Goal: Transaction & Acquisition: Purchase product/service

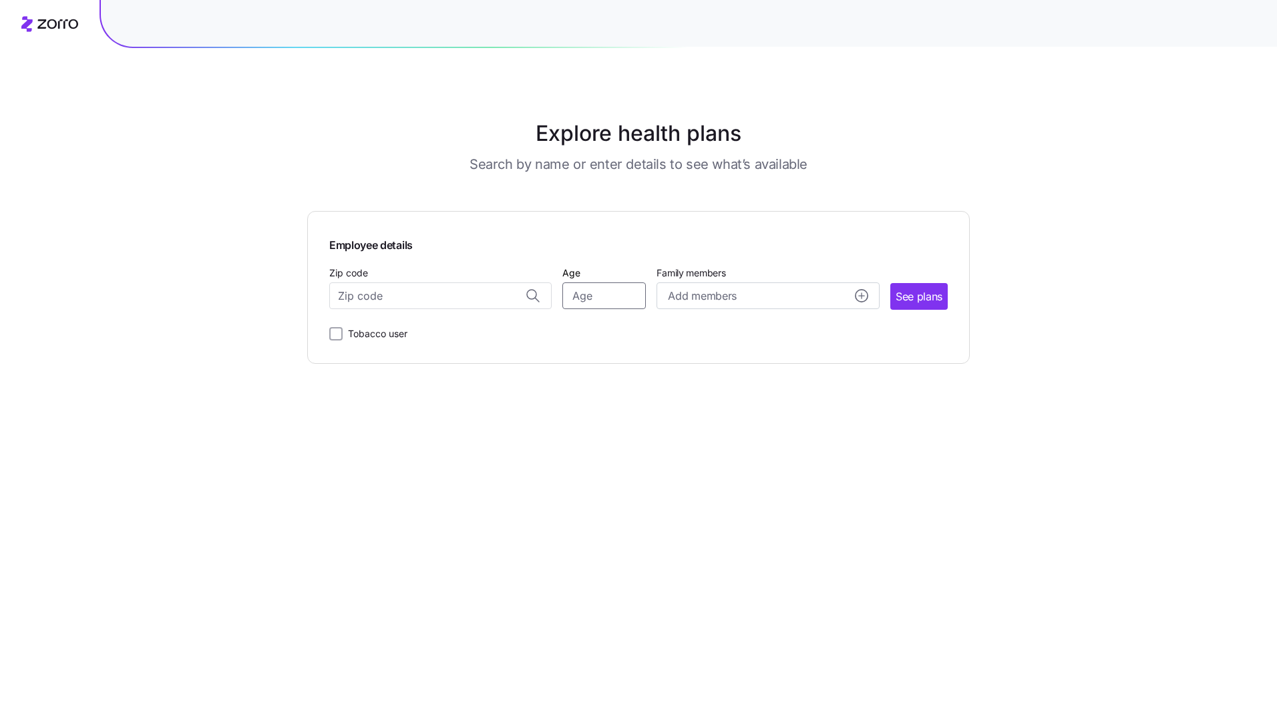
click at [584, 294] on input "Age" at bounding box center [603, 295] width 83 height 27
type input "40"
click at [479, 300] on input "Zip code" at bounding box center [440, 295] width 222 height 27
type input "06489"
click at [903, 291] on span "See plans" at bounding box center [918, 296] width 47 height 17
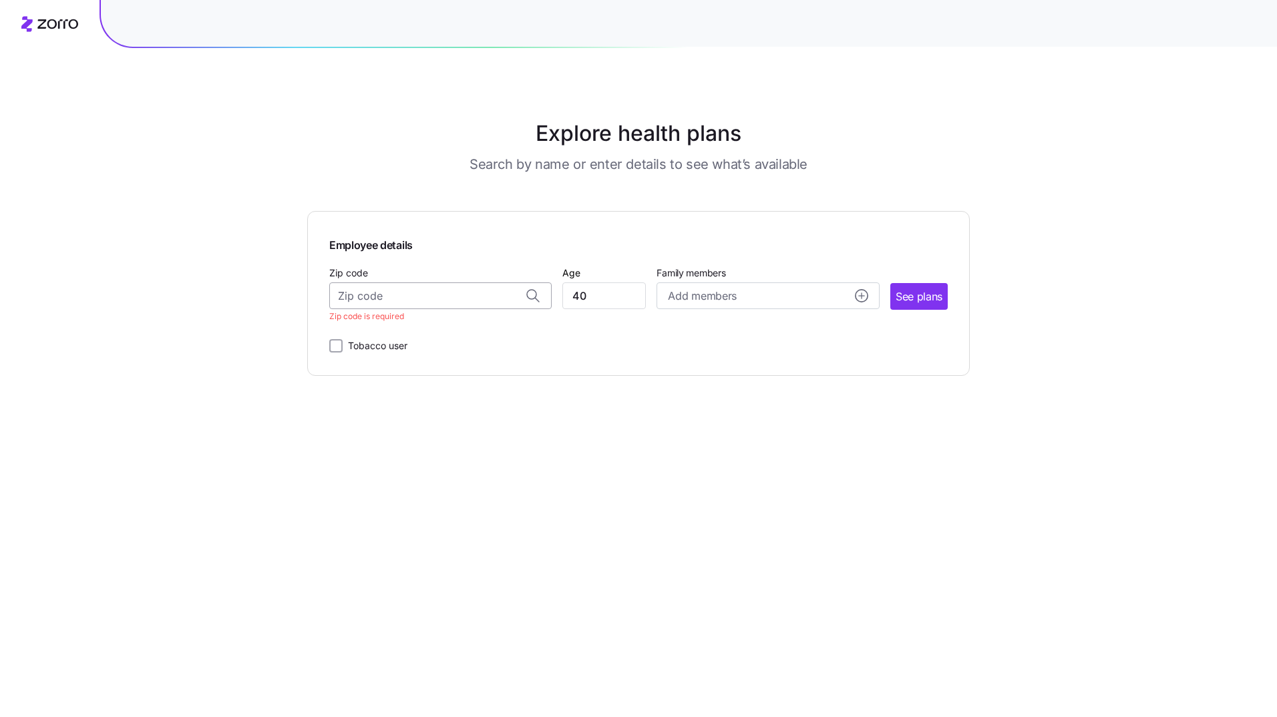
click at [377, 295] on input "Zip code" at bounding box center [440, 295] width 222 height 27
click at [387, 339] on span "06489, [GEOGRAPHIC_DATA], [GEOGRAPHIC_DATA]" at bounding box center [438, 331] width 187 height 17
type input "06489, [GEOGRAPHIC_DATA], [GEOGRAPHIC_DATA]"
click at [881, 307] on div "Zip code 06489, [GEOGRAPHIC_DATA], [GEOGRAPHIC_DATA] Age [DEMOGRAPHIC_DATA] Fam…" at bounding box center [638, 286] width 618 height 45
click at [914, 300] on span "See plans" at bounding box center [918, 296] width 47 height 17
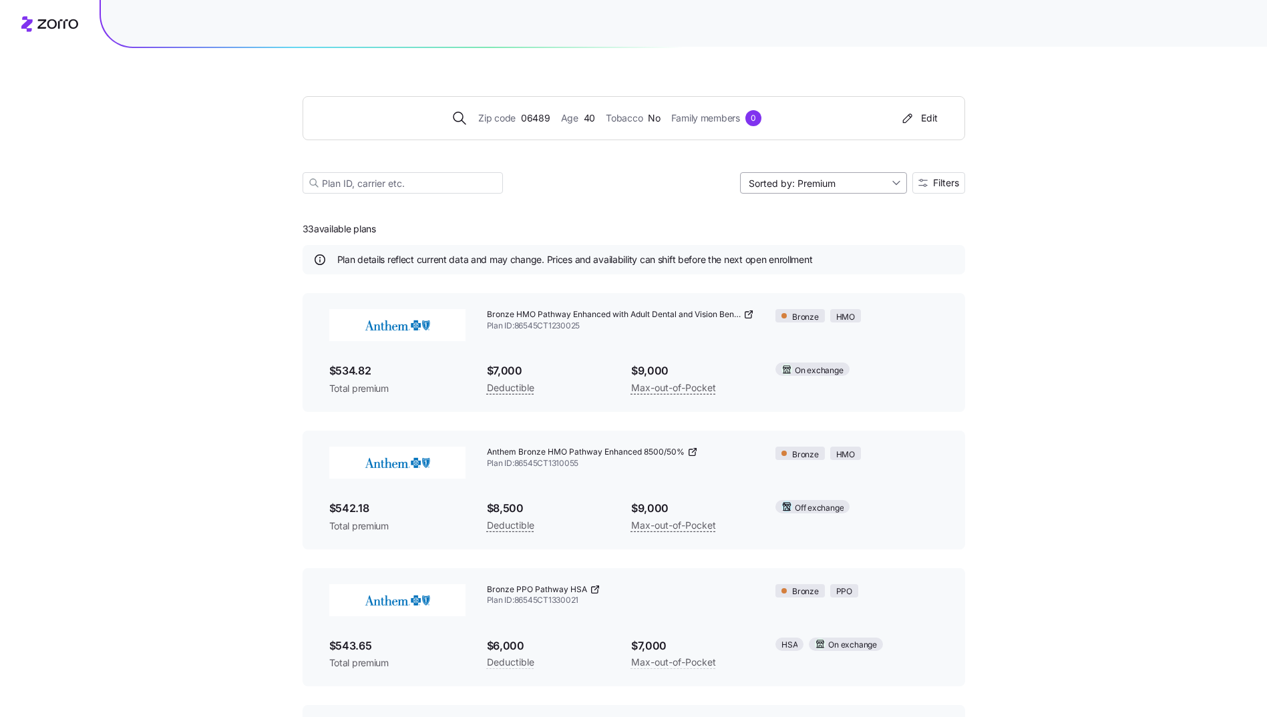
click at [767, 185] on input "Sorted by: Premium" at bounding box center [823, 182] width 167 height 21
click at [769, 184] on input "Sorted by: Premium" at bounding box center [823, 182] width 167 height 21
click at [635, 211] on div "33 available plans Plan details reflect current data and may change. Prices and…" at bounding box center [633, 586] width 662 height 752
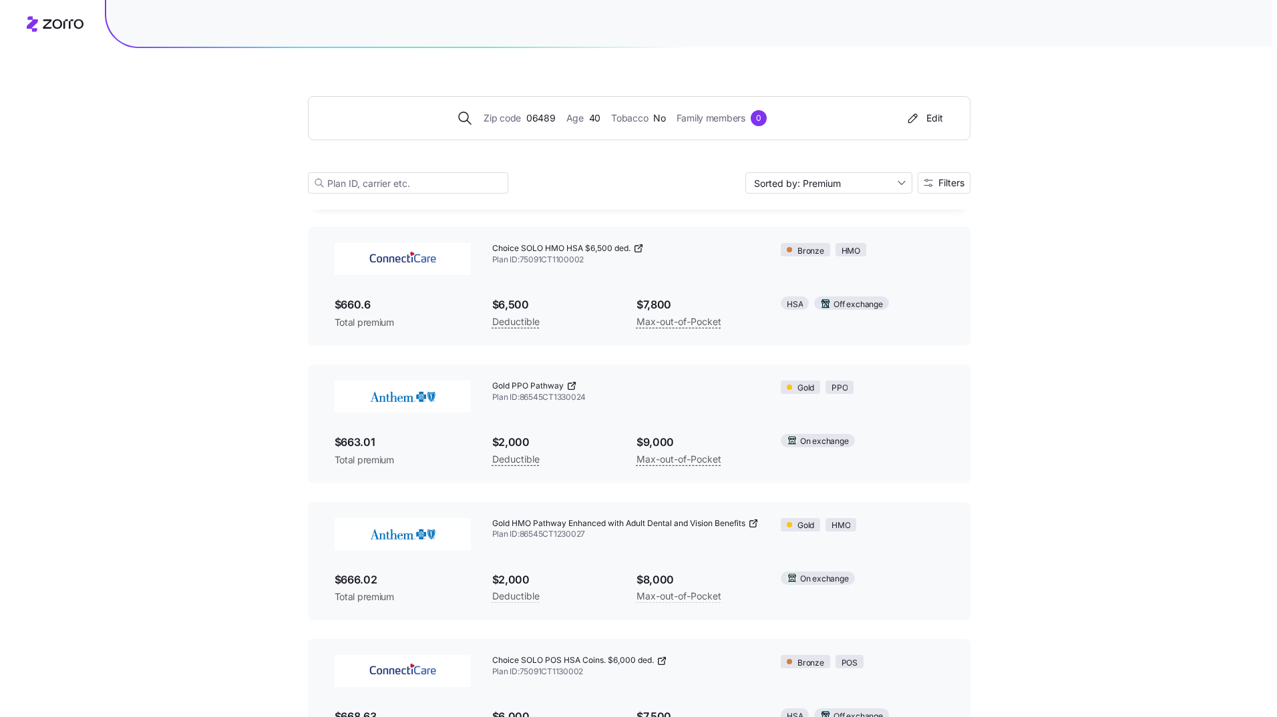
scroll to position [2238, 0]
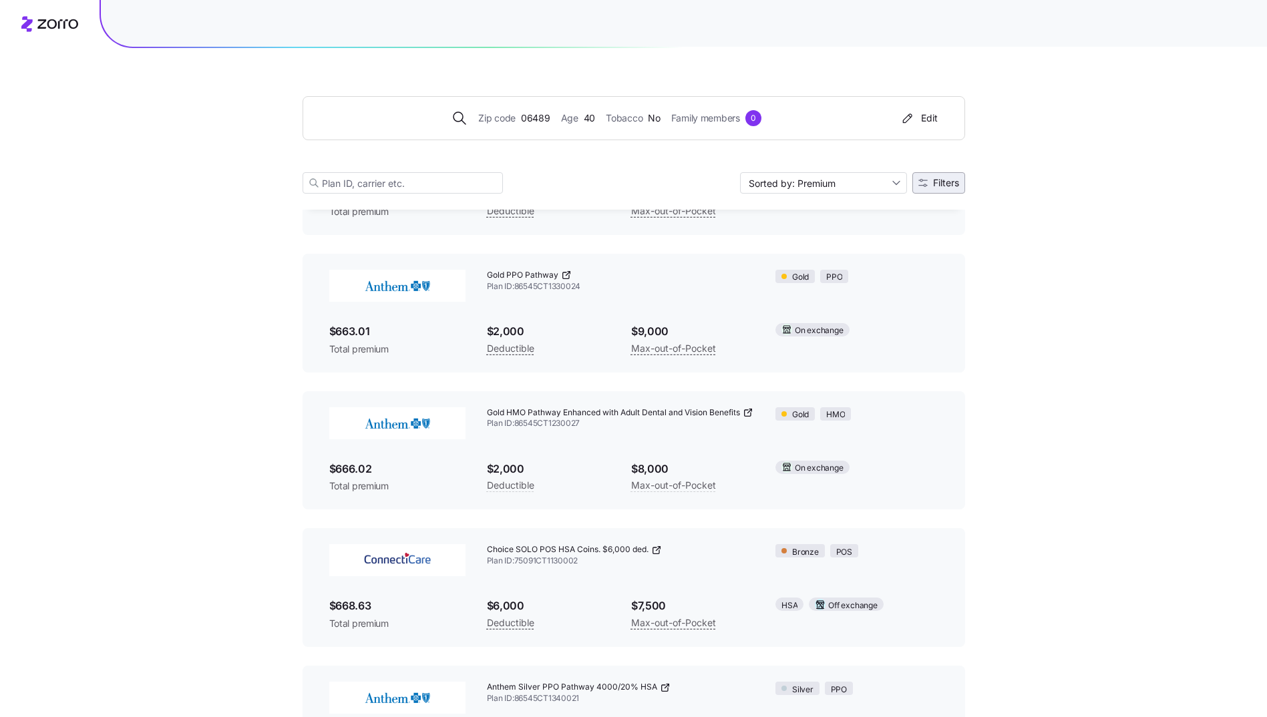
click at [933, 181] on span "Filters" at bounding box center [946, 182] width 26 height 9
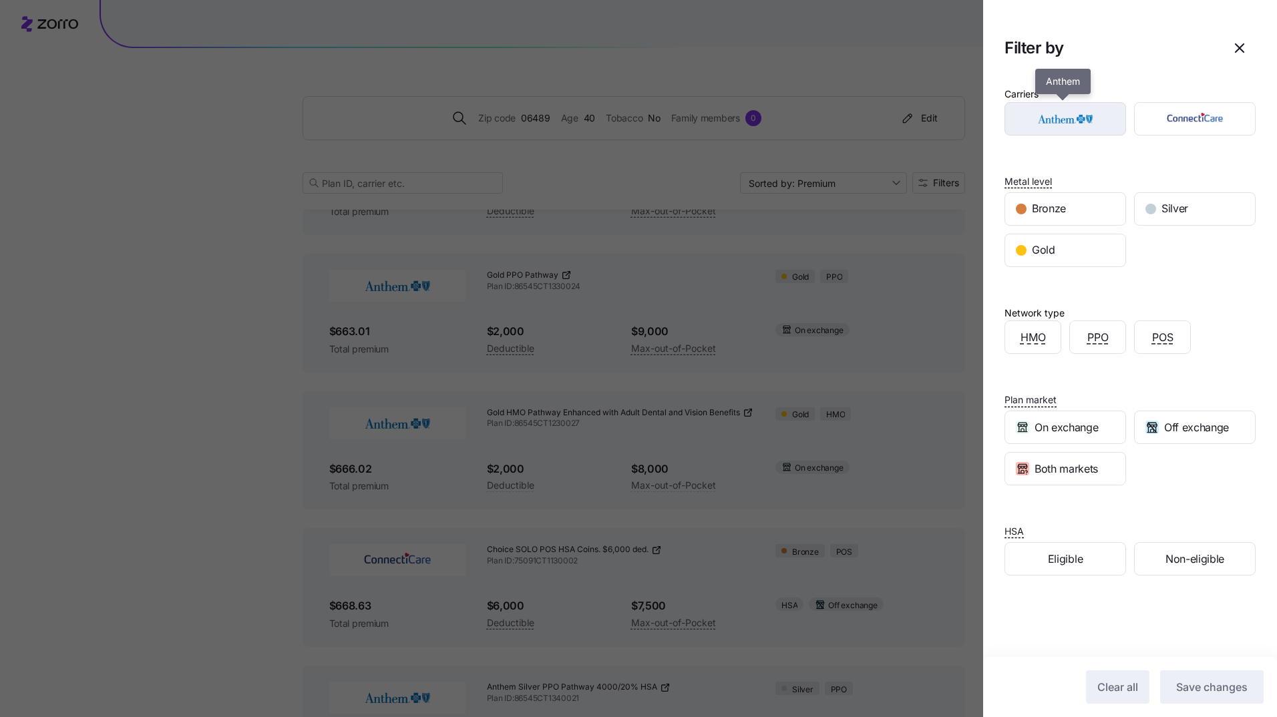
click at [1064, 122] on img "button" at bounding box center [1065, 119] width 98 height 27
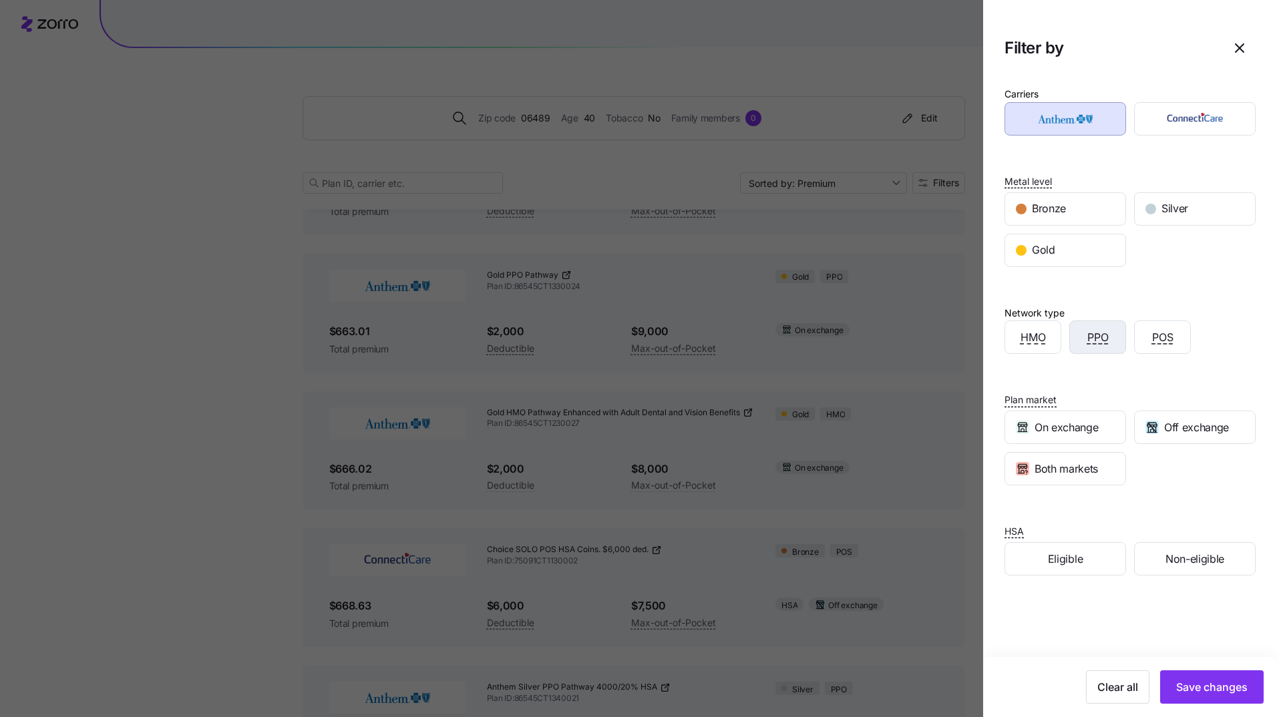
click at [1080, 343] on div "PPO" at bounding box center [1097, 337] width 55 height 32
click at [1208, 435] on span "Off exchange" at bounding box center [1196, 427] width 65 height 17
click at [1213, 692] on span "Save changes" at bounding box center [1211, 687] width 71 height 16
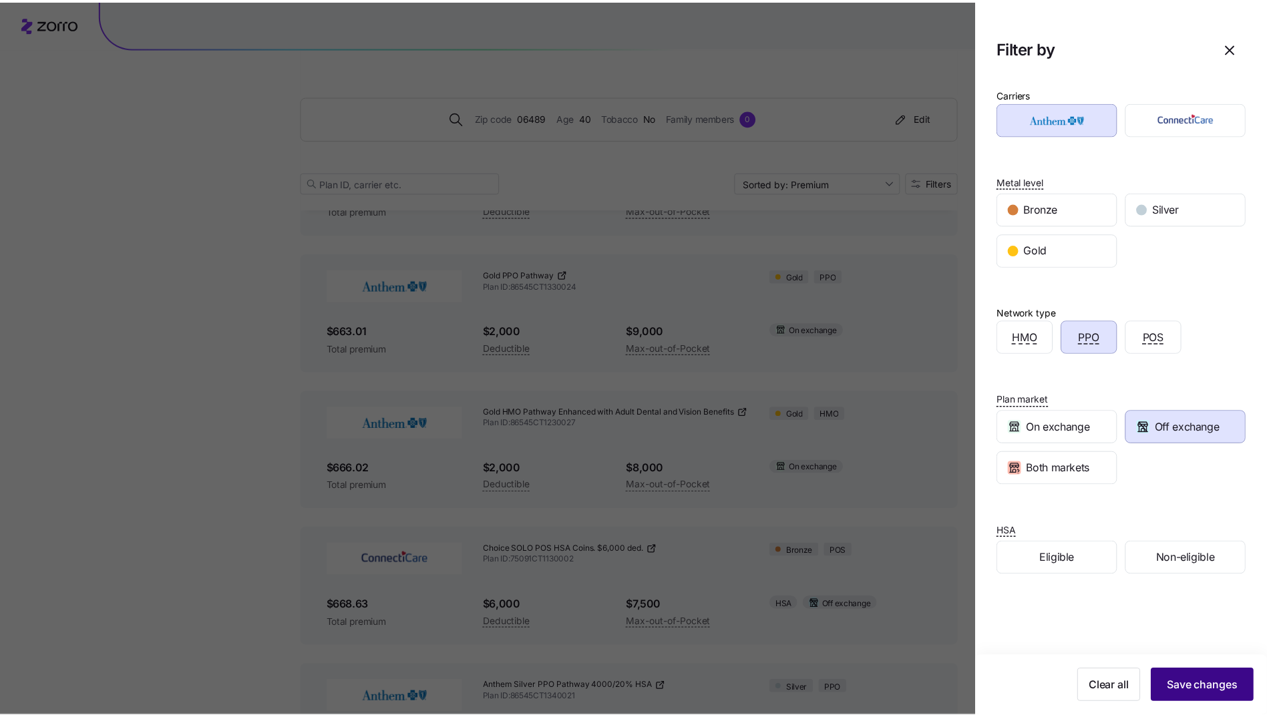
scroll to position [0, 0]
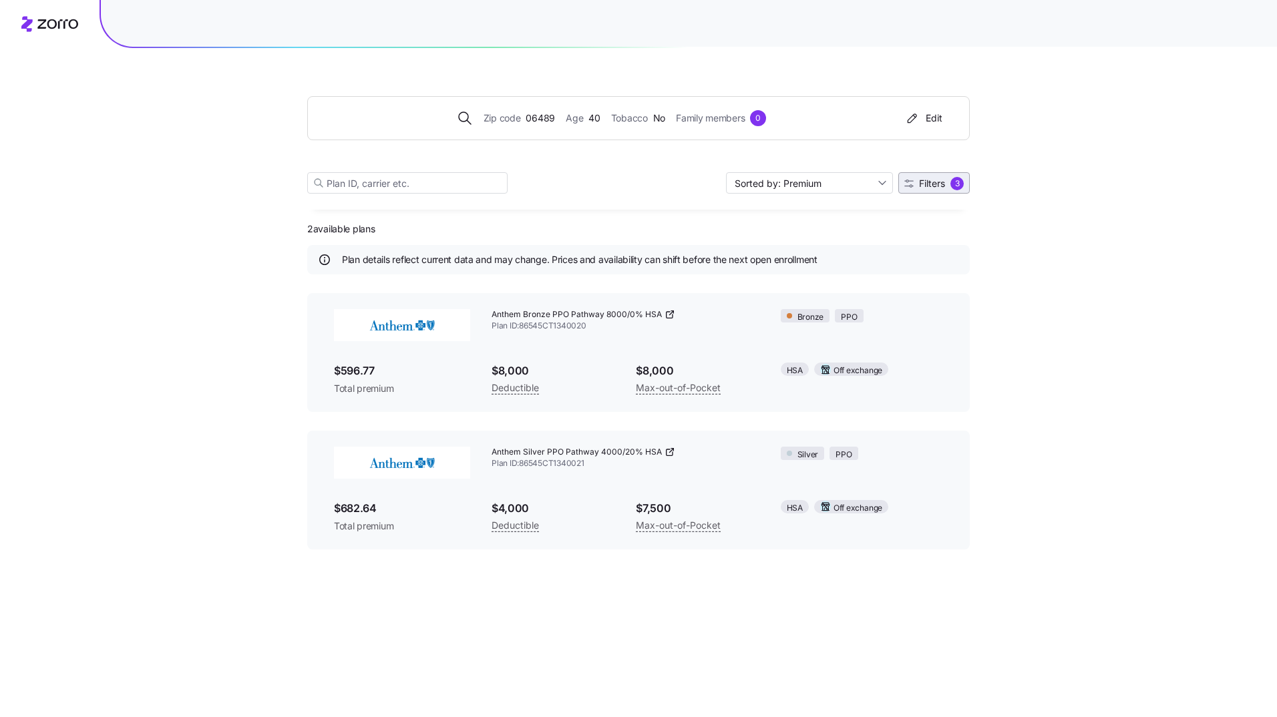
click at [919, 186] on span "Filters" at bounding box center [932, 183] width 26 height 9
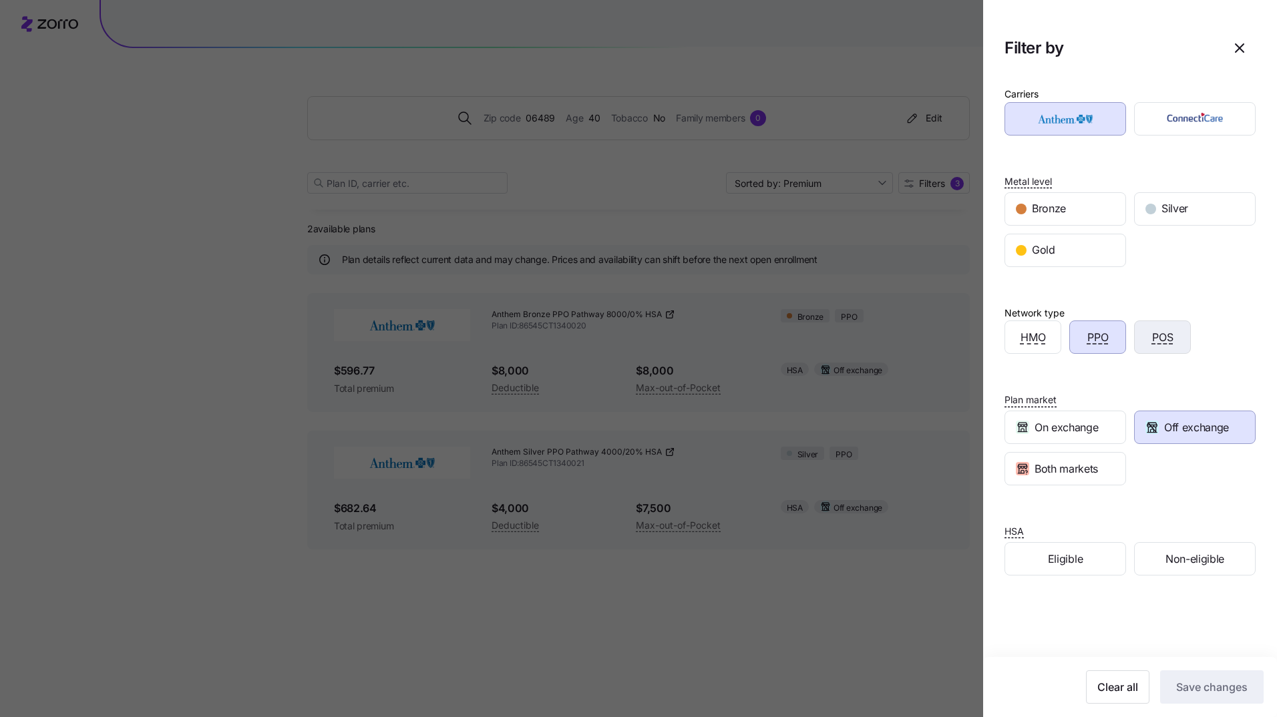
click at [1162, 344] on span "POS" at bounding box center [1162, 337] width 21 height 17
click at [1180, 693] on span "Save changes" at bounding box center [1211, 687] width 71 height 16
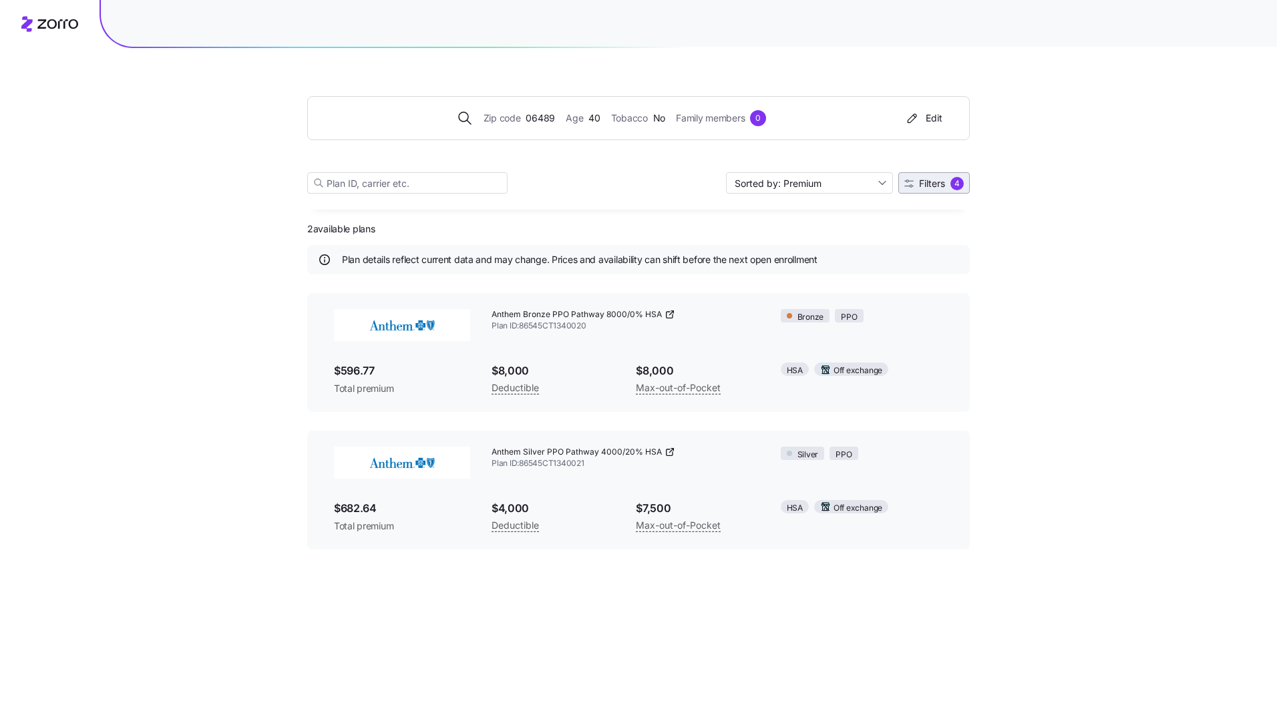
click at [936, 186] on span "Filters" at bounding box center [932, 183] width 26 height 9
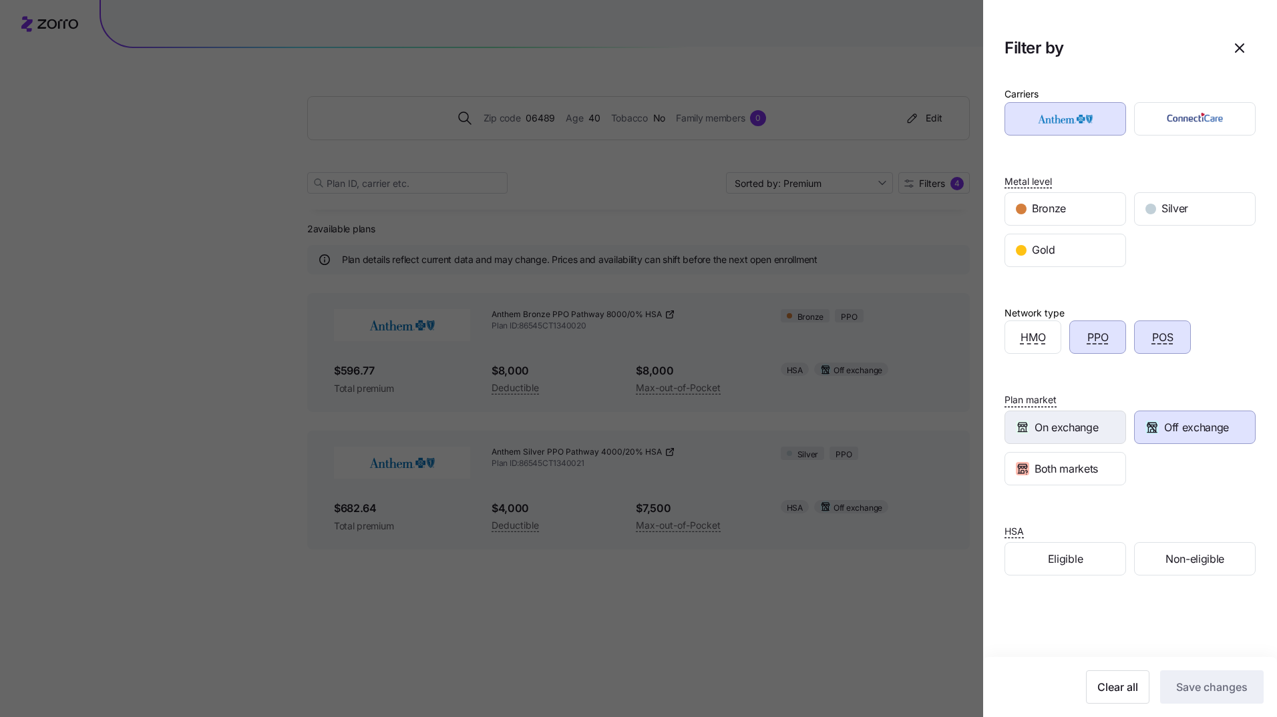
click at [1110, 430] on div "On exchange" at bounding box center [1065, 427] width 120 height 32
click at [1198, 682] on span "Save changes" at bounding box center [1211, 687] width 71 height 16
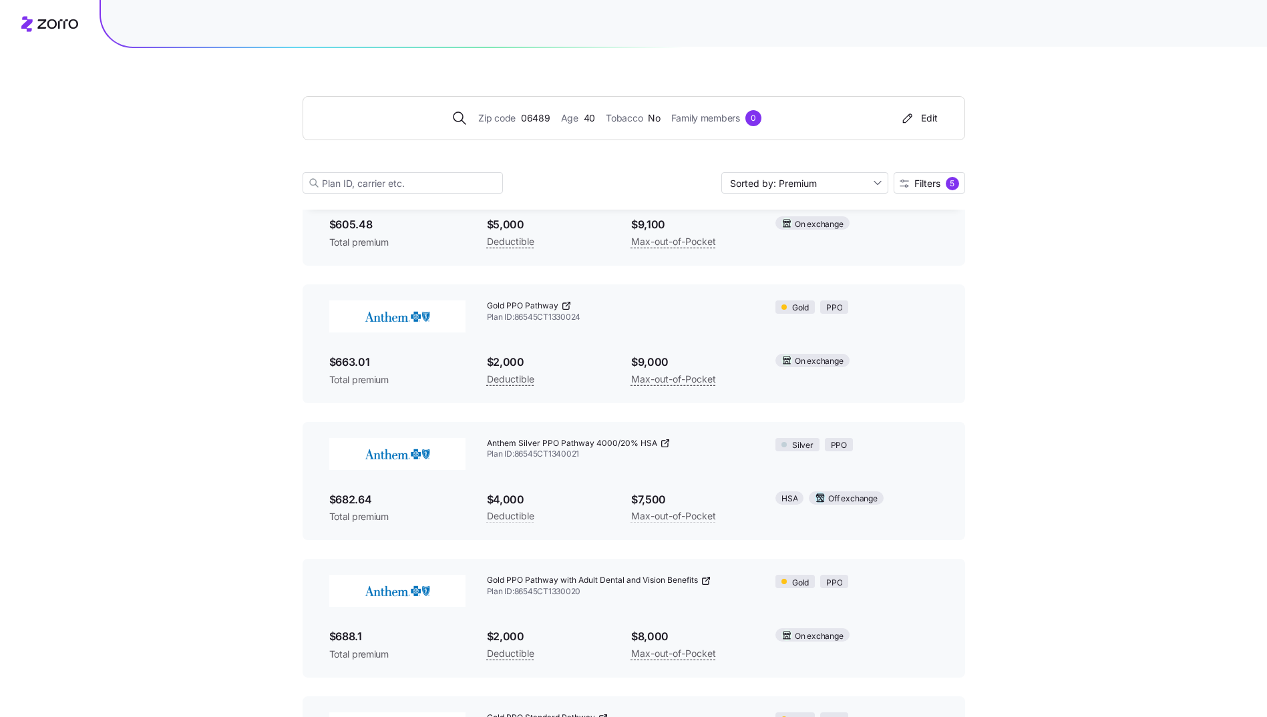
scroll to position [950, 0]
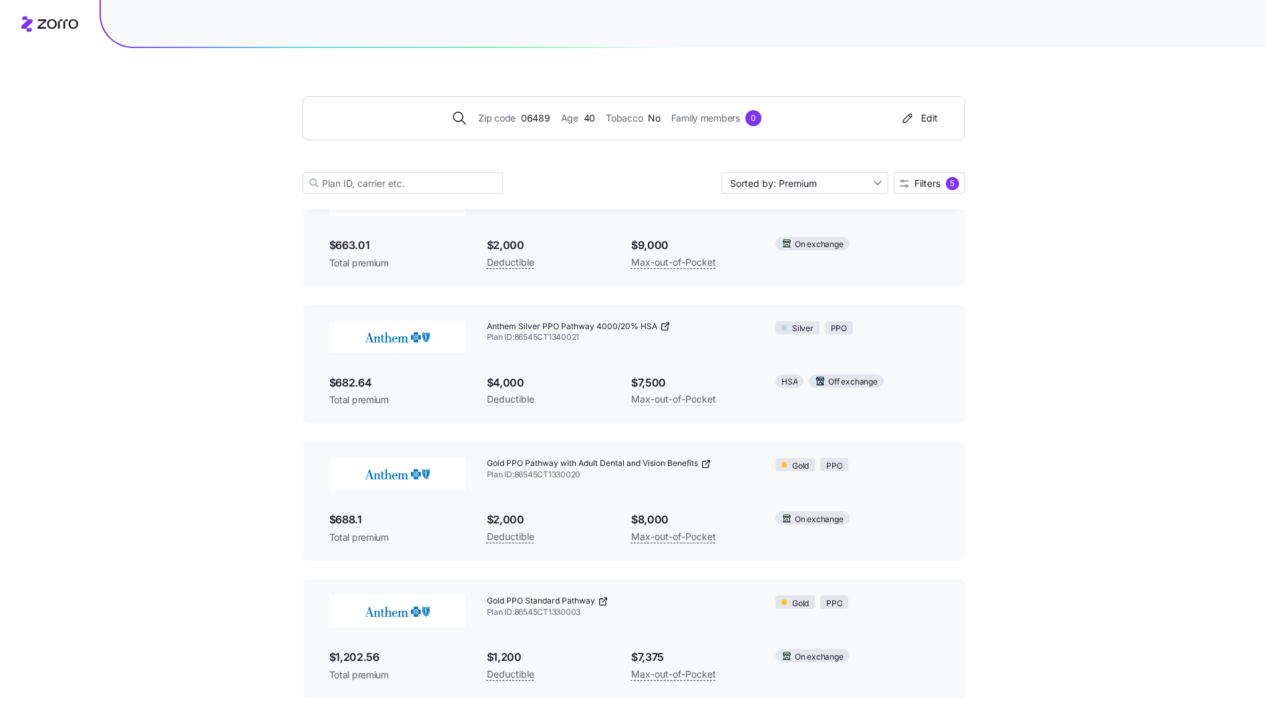
click at [565, 599] on span "Gold PPO Standard Pathway" at bounding box center [541, 601] width 108 height 11
click at [602, 600] on icon at bounding box center [603, 601] width 11 height 11
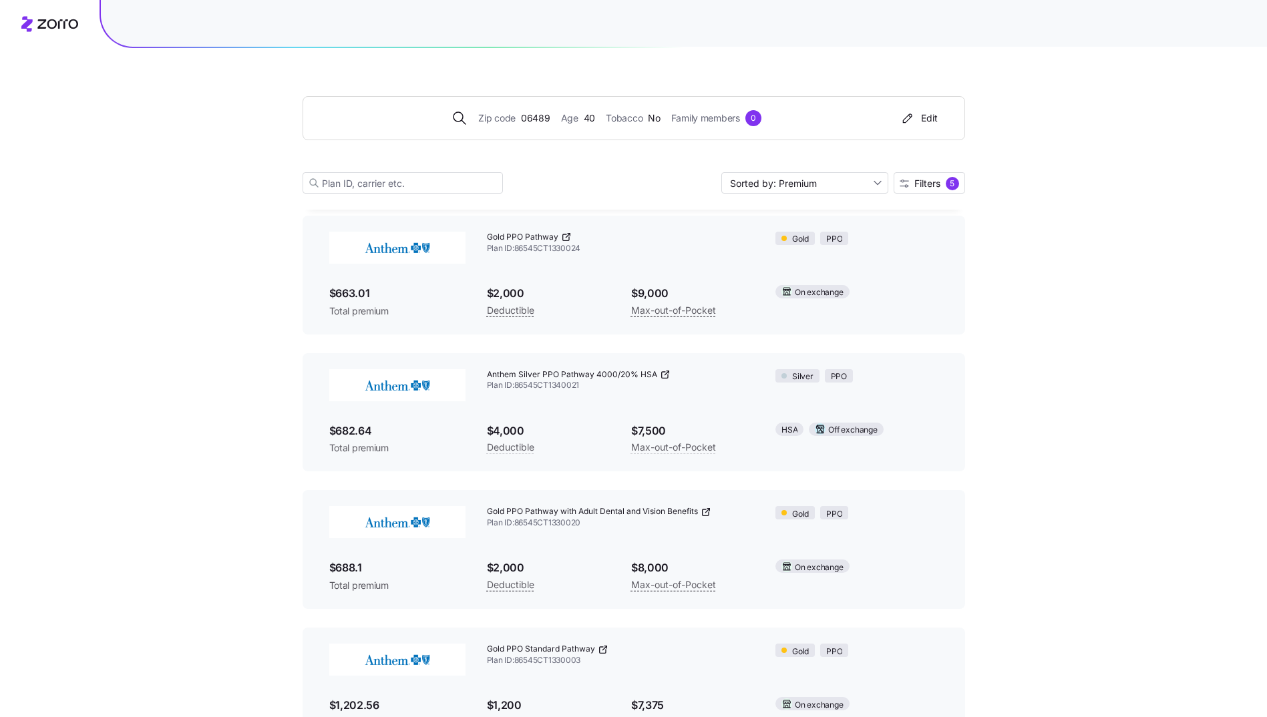
scroll to position [883, 0]
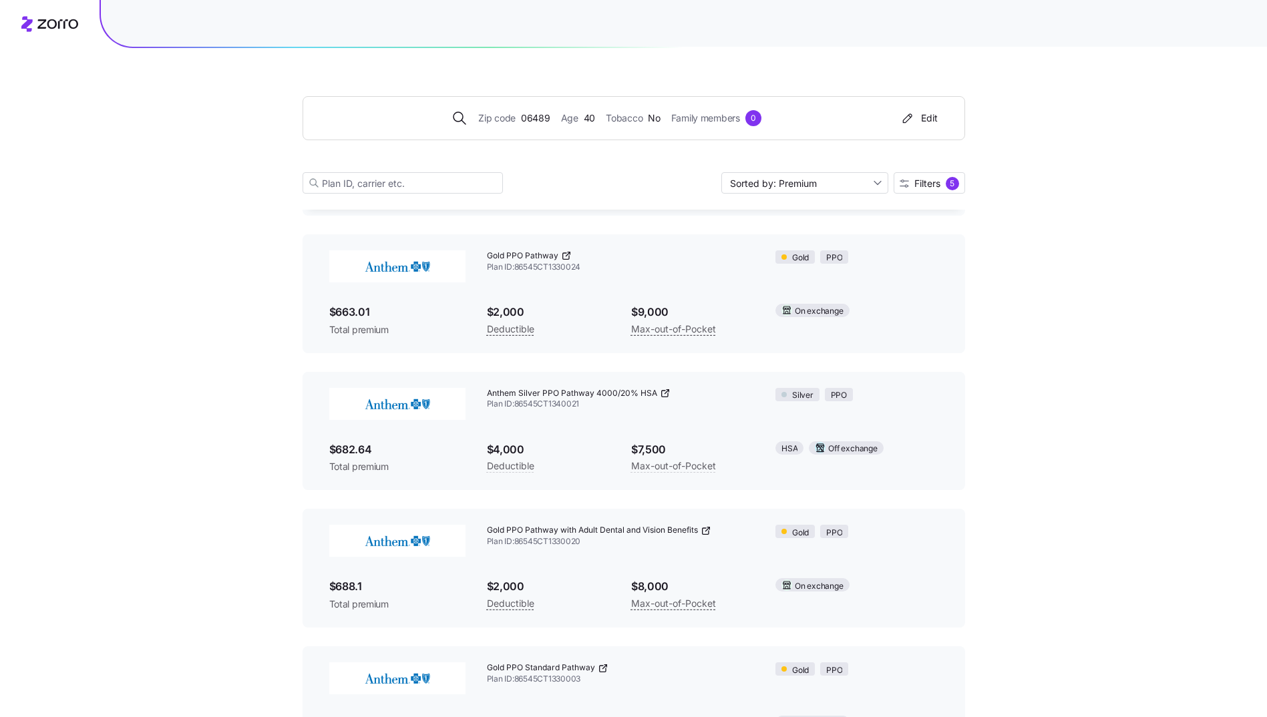
click at [564, 256] on icon at bounding box center [566, 255] width 11 height 11
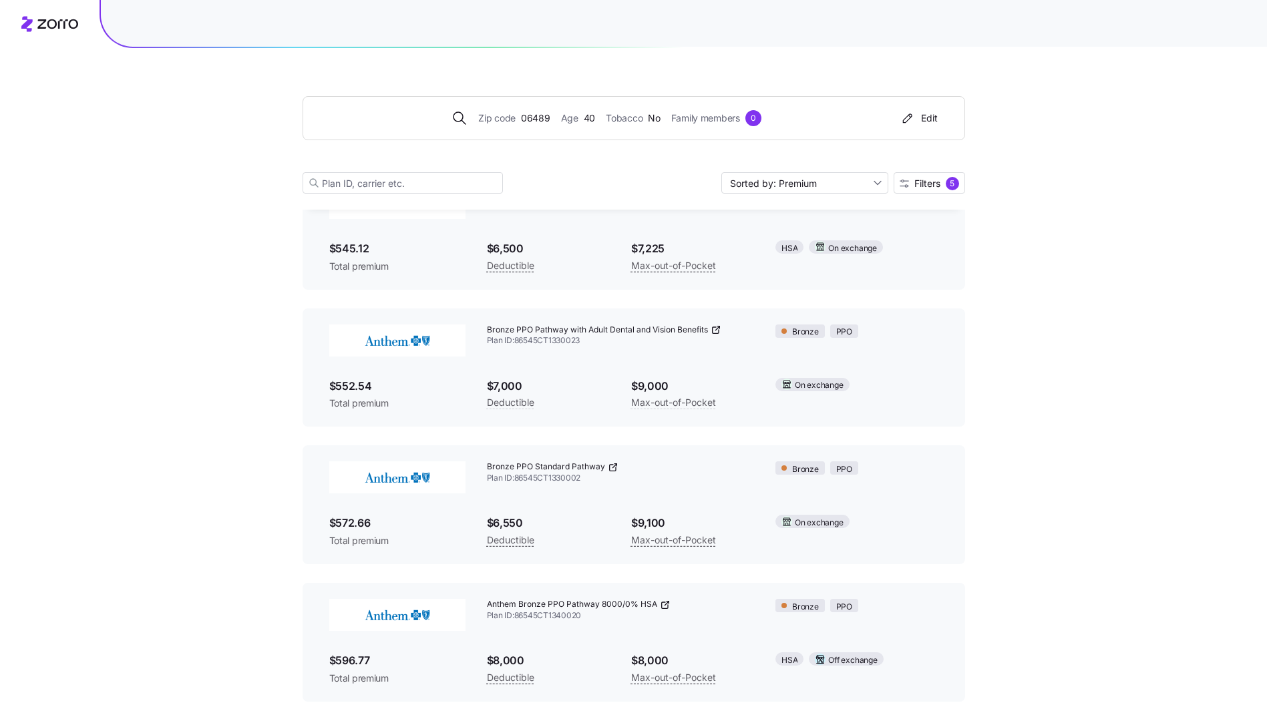
scroll to position [15, 0]
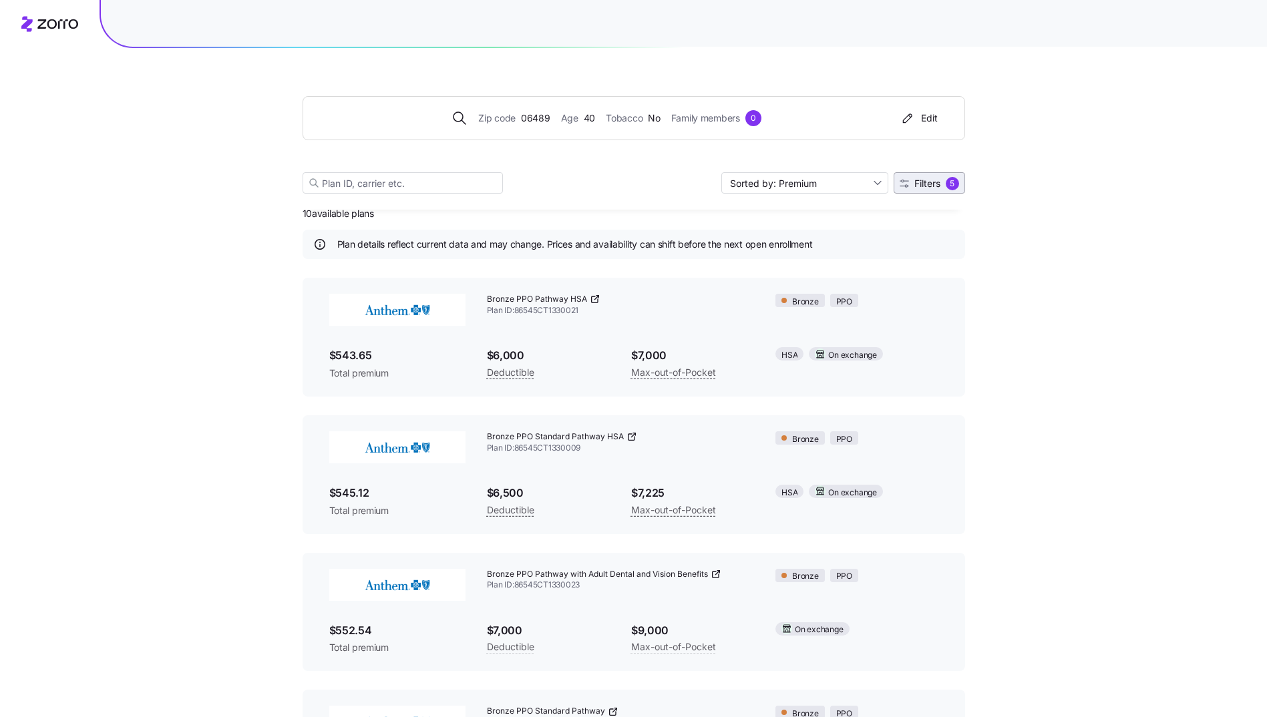
click at [938, 185] on span "Filters" at bounding box center [927, 183] width 26 height 9
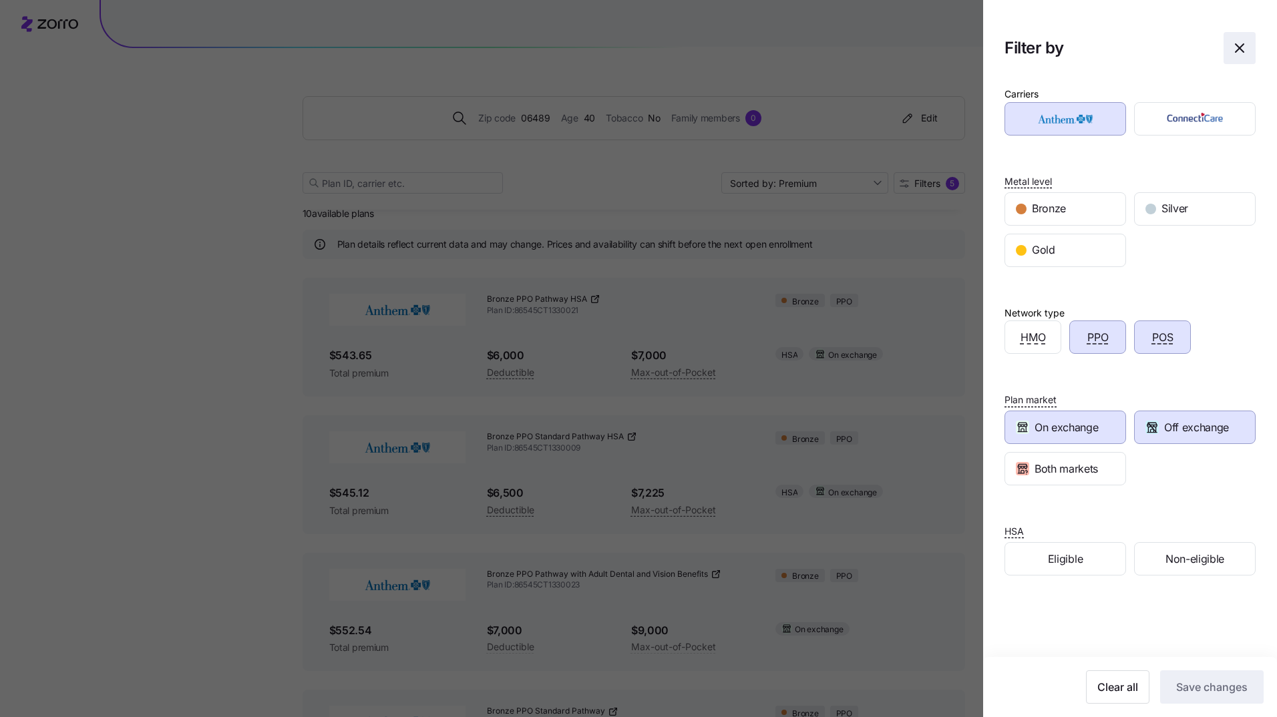
click at [1231, 49] on icon "button" at bounding box center [1239, 48] width 16 height 16
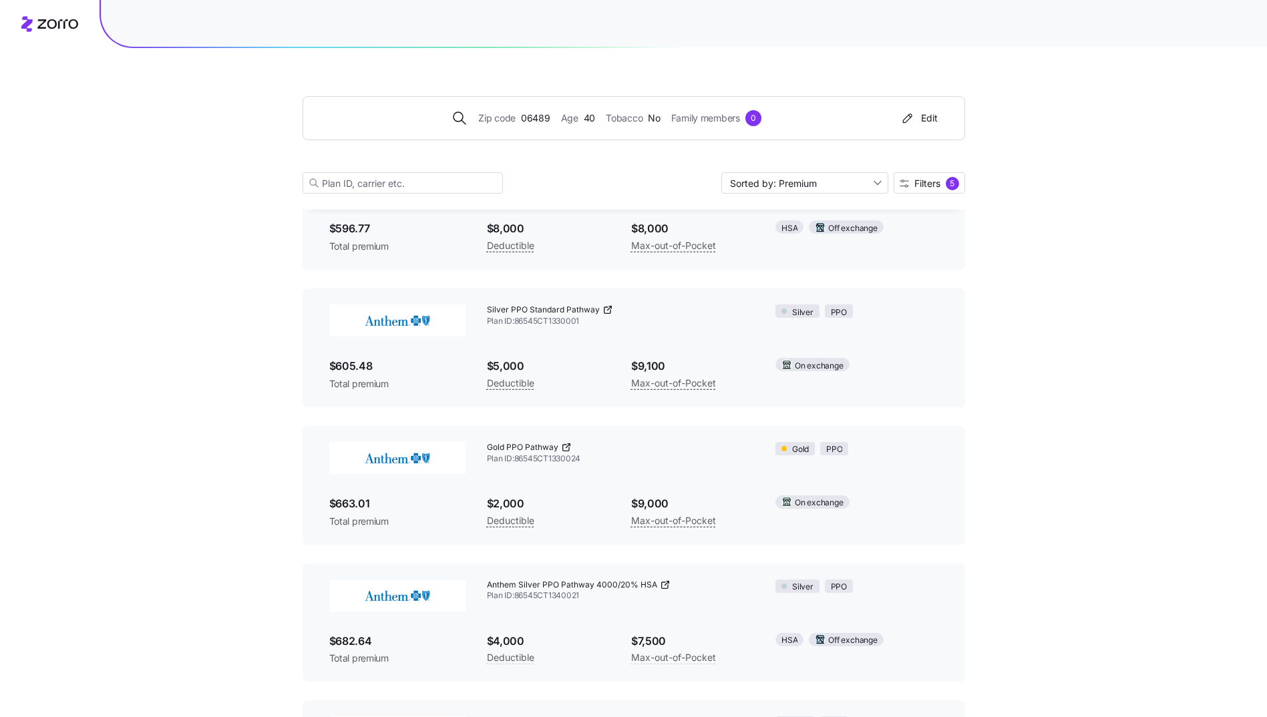
scroll to position [616, 0]
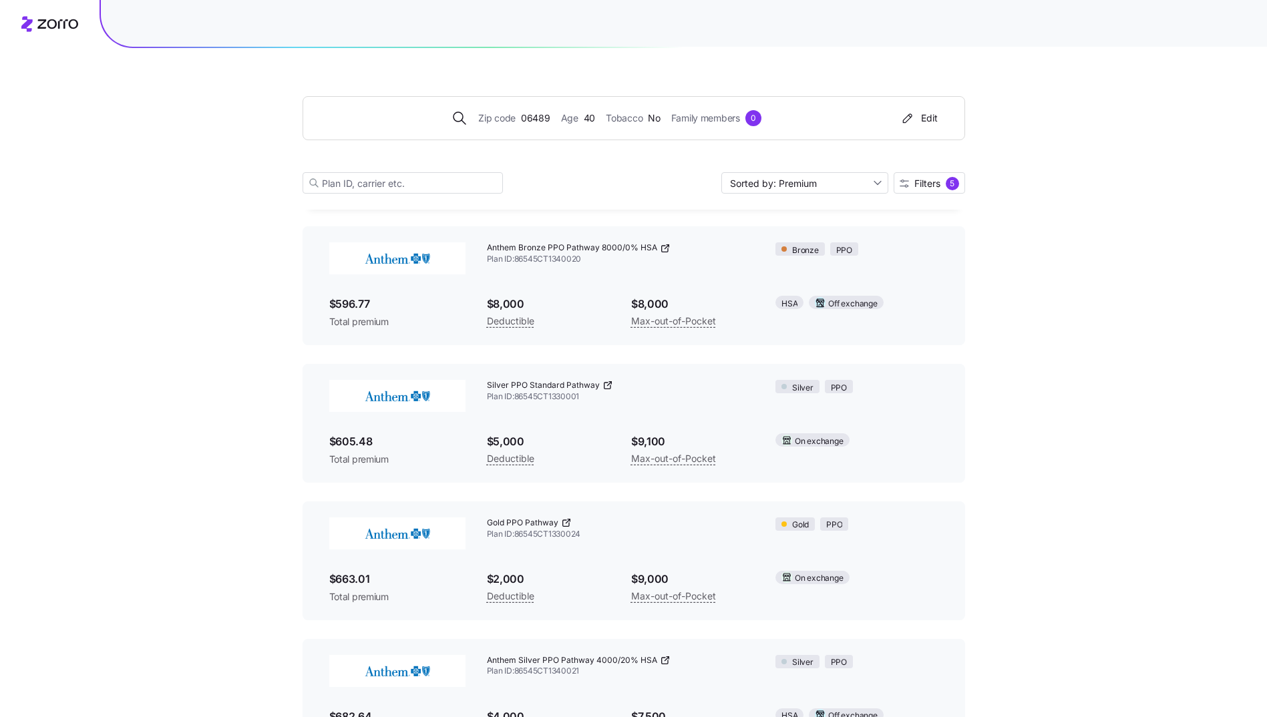
click at [608, 385] on icon at bounding box center [607, 386] width 6 height 6
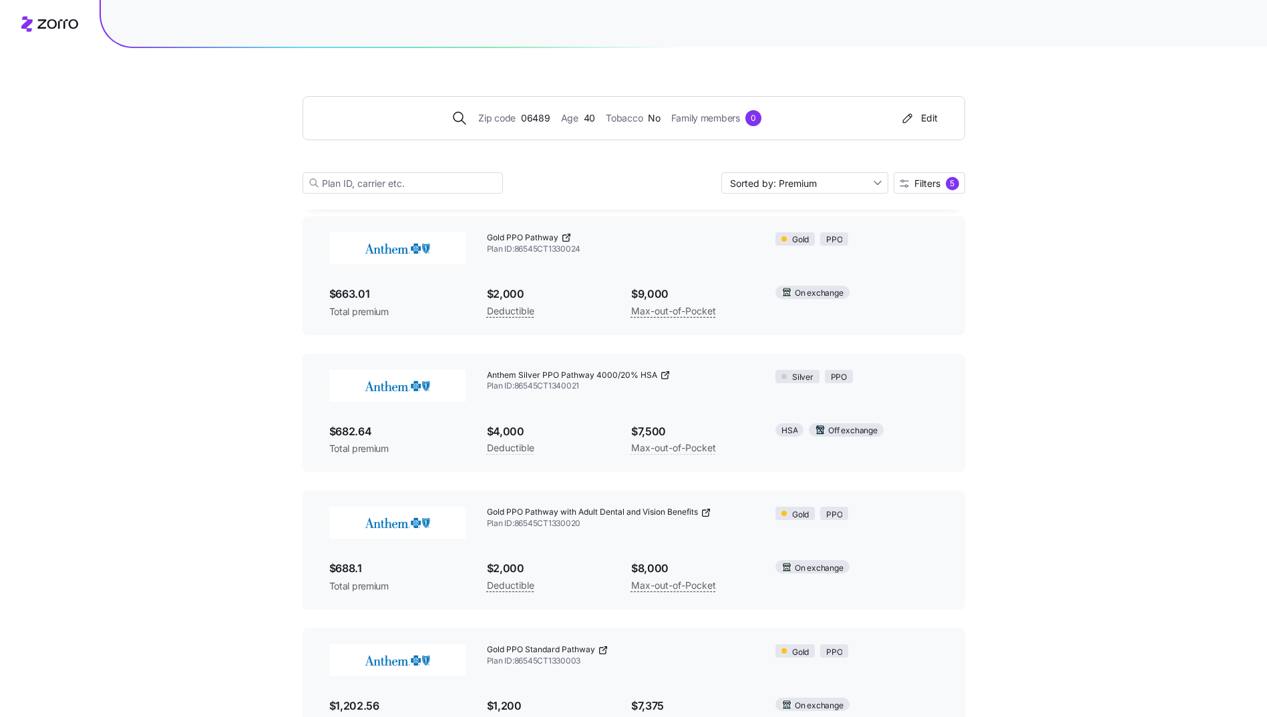
scroll to position [883, 0]
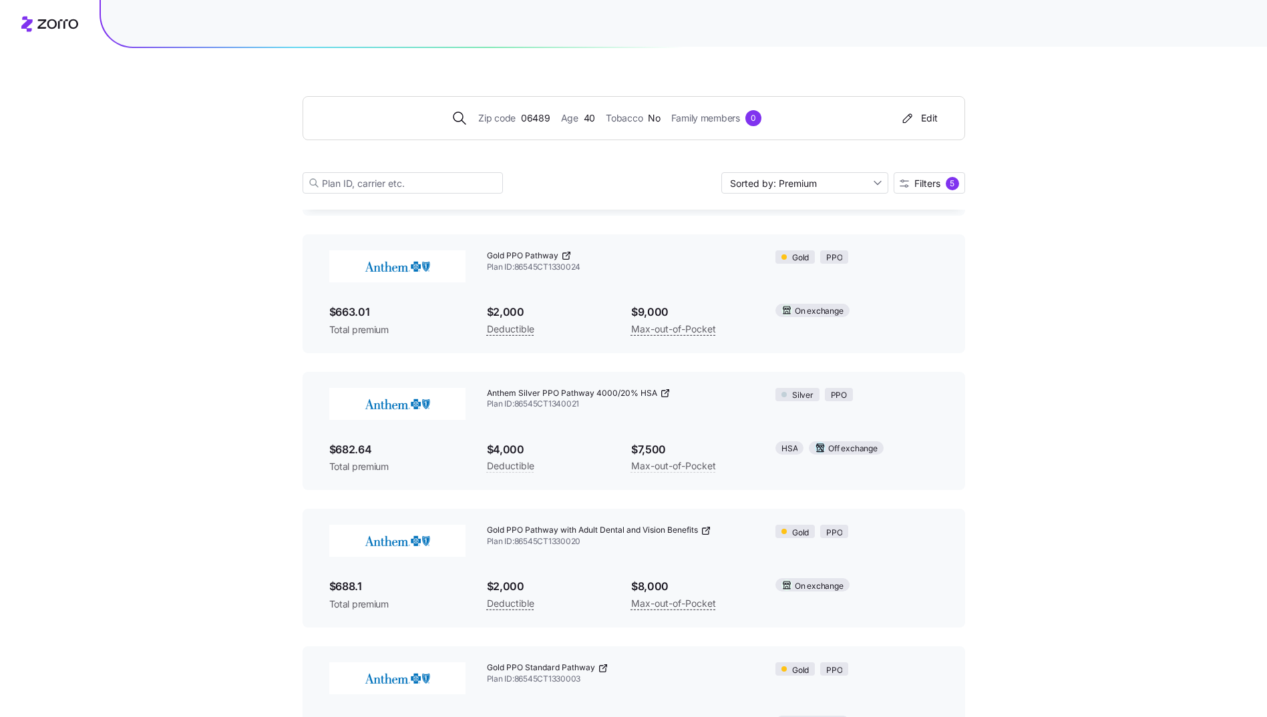
click at [709, 528] on icon at bounding box center [708, 529] width 2 height 2
